Goal: Task Accomplishment & Management: Manage account settings

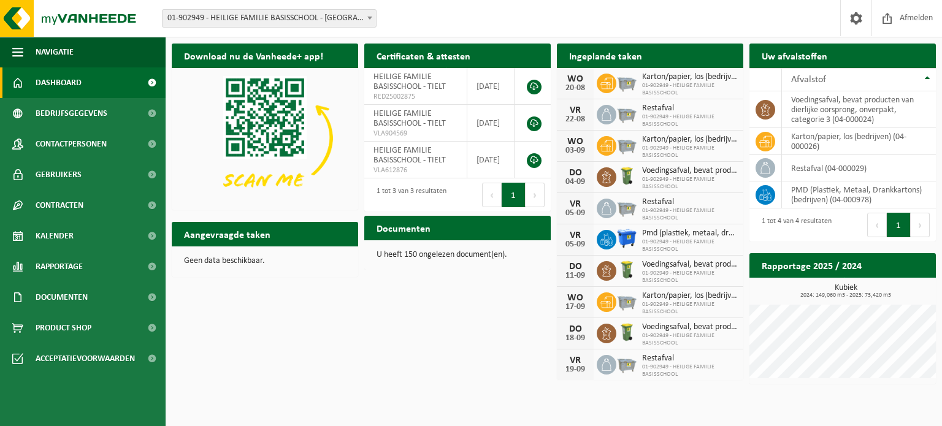
click at [299, 20] on span "01-902949 - HEILIGE FAMILIE BASISSCHOOL - [GEOGRAPHIC_DATA]" at bounding box center [268, 18] width 213 height 17
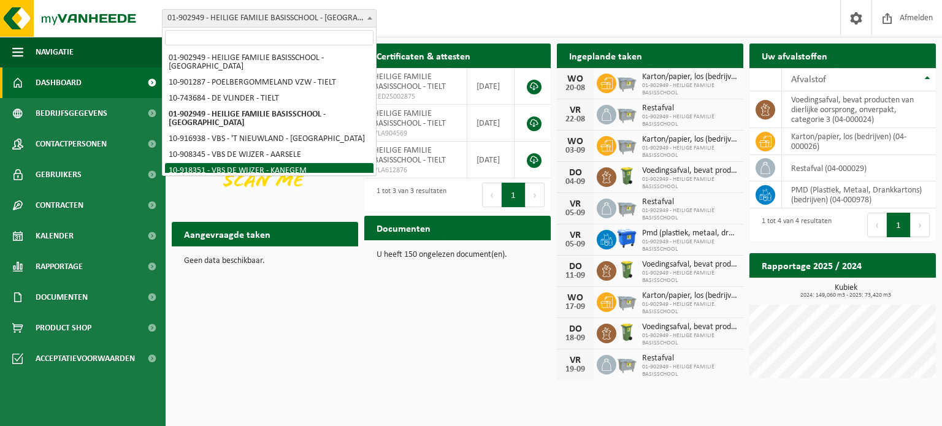
select select "128488"
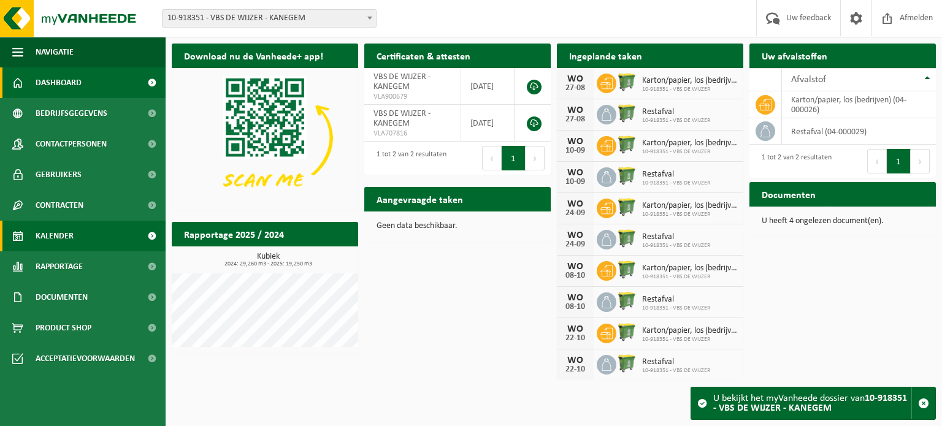
click at [71, 235] on span "Kalender" at bounding box center [55, 236] width 38 height 31
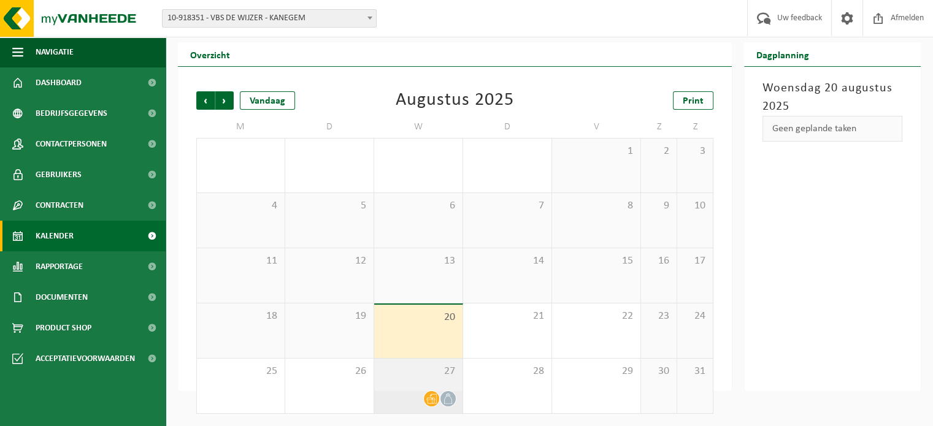
click at [400, 395] on div at bounding box center [418, 399] width 76 height 17
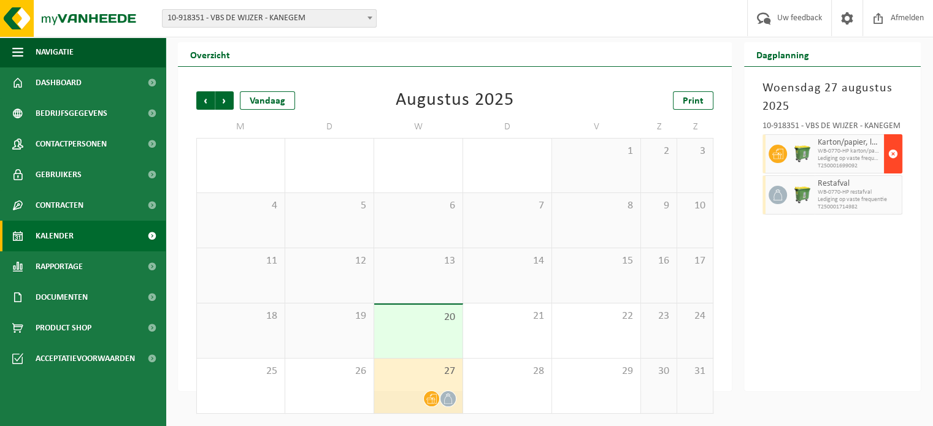
click at [892, 158] on span "button" at bounding box center [893, 154] width 10 height 25
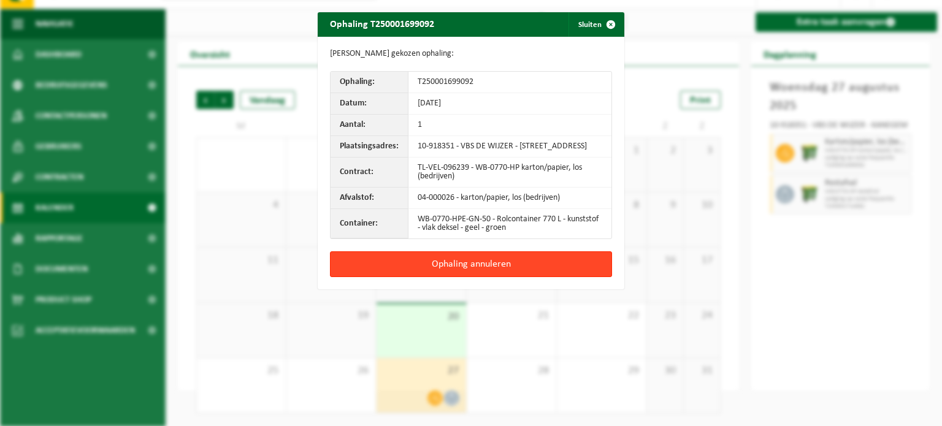
click at [523, 277] on button "Ophaling annuleren" at bounding box center [471, 264] width 282 height 26
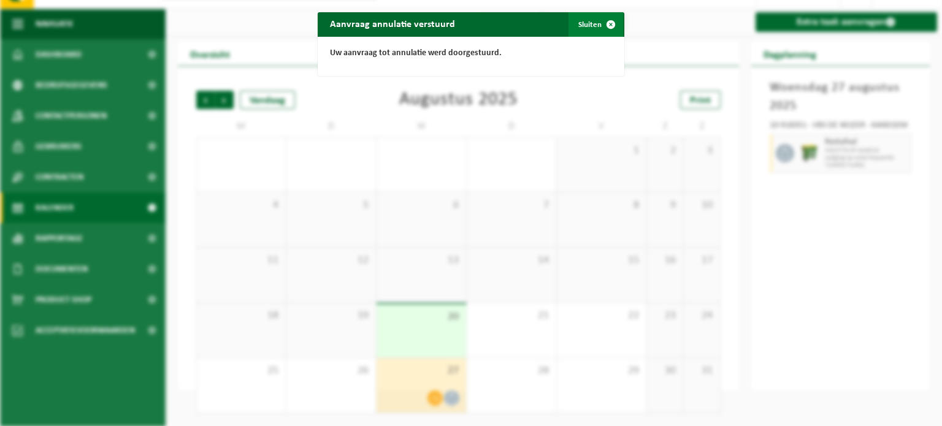
click at [584, 28] on button "Sluiten" at bounding box center [595, 24] width 55 height 25
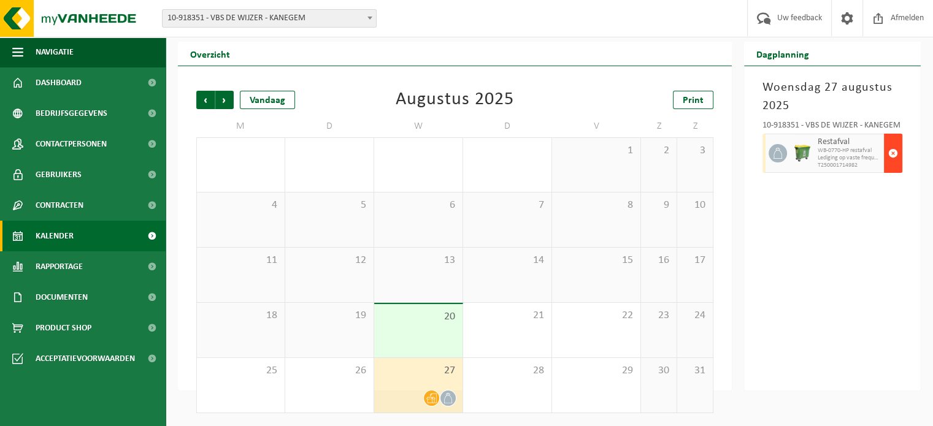
click at [889, 151] on span "button" at bounding box center [893, 153] width 10 height 25
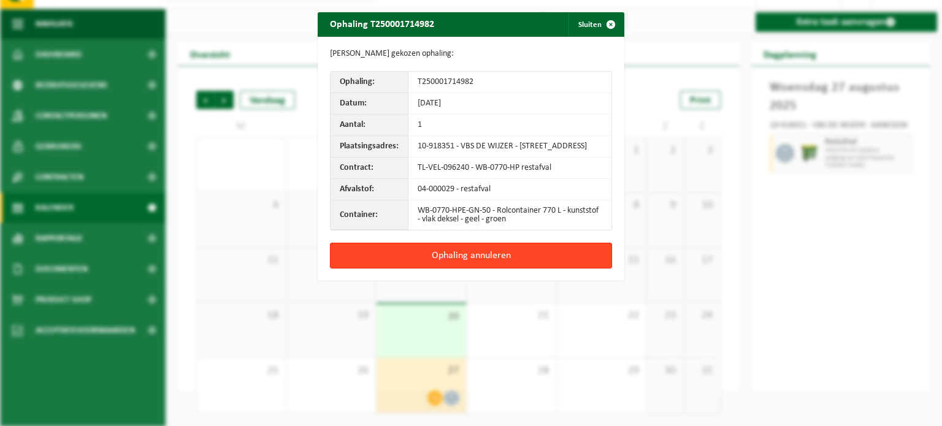
click at [524, 264] on button "Ophaling annuleren" at bounding box center [471, 256] width 282 height 26
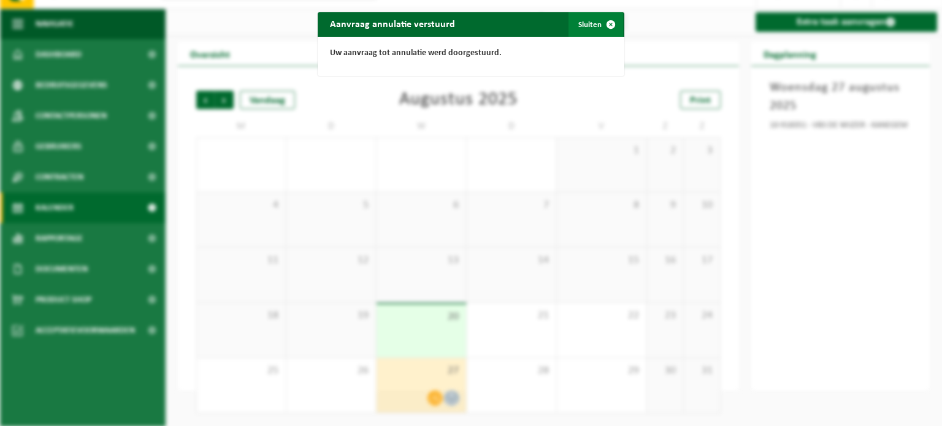
click at [589, 19] on button "Sluiten" at bounding box center [595, 24] width 55 height 25
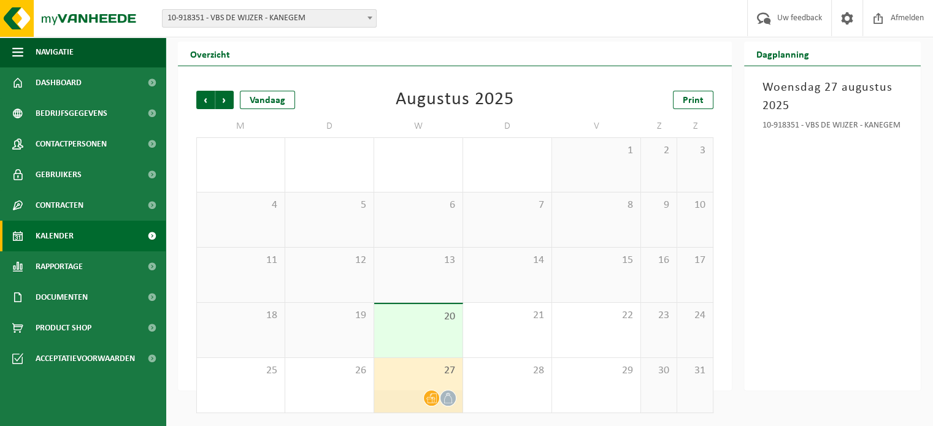
click at [429, 392] on span at bounding box center [431, 398] width 15 height 15
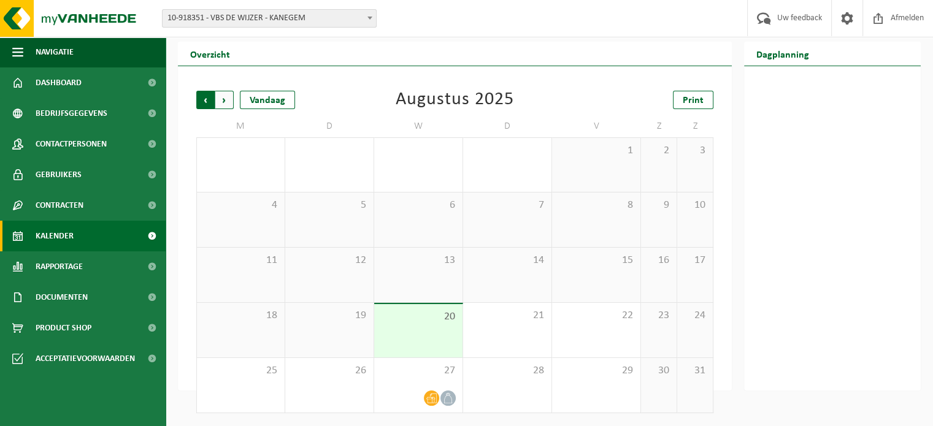
click at [226, 104] on span "Volgende" at bounding box center [224, 100] width 18 height 18
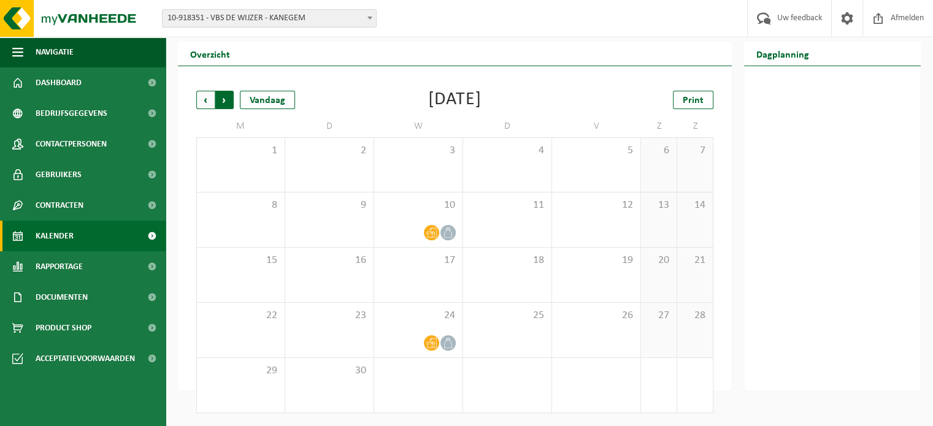
click at [208, 105] on span "Vorige" at bounding box center [205, 100] width 18 height 18
